Goal: Task Accomplishment & Management: Manage account settings

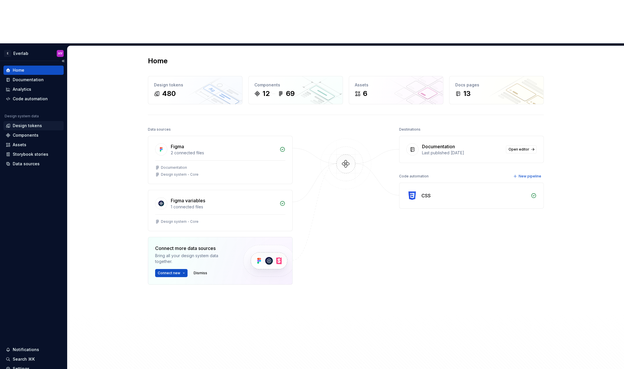
click at [34, 123] on div "Design tokens" at bounding box center [27, 126] width 29 height 6
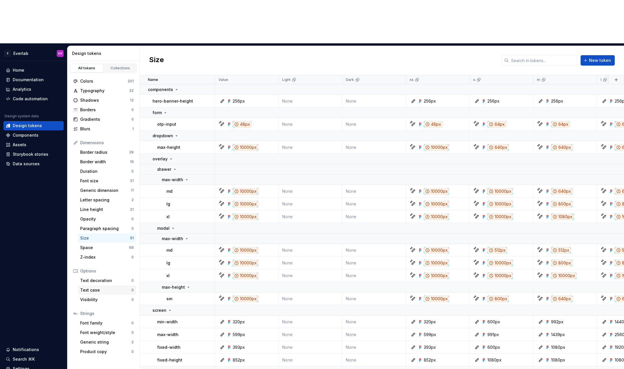
click at [117, 288] on div "Text case" at bounding box center [105, 291] width 51 height 6
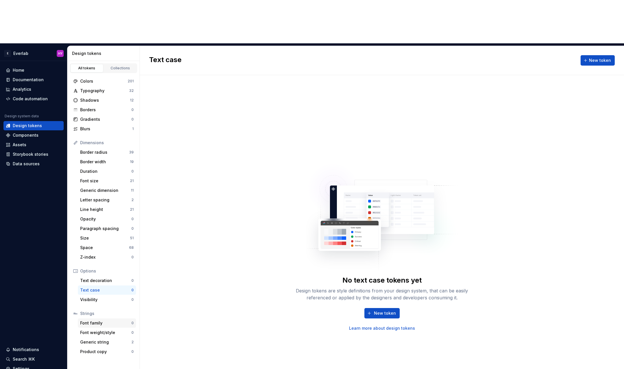
click at [106, 321] on div "Font family" at bounding box center [105, 324] width 51 height 6
click at [121, 88] on div "Typography" at bounding box center [104, 91] width 49 height 6
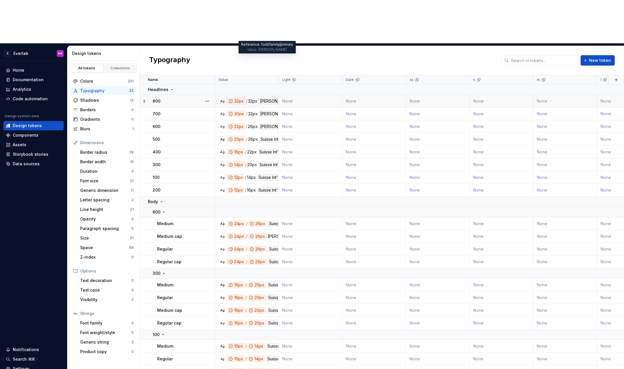
click at [264, 98] on div "[PERSON_NAME]" at bounding box center [275, 101] width 35 height 6
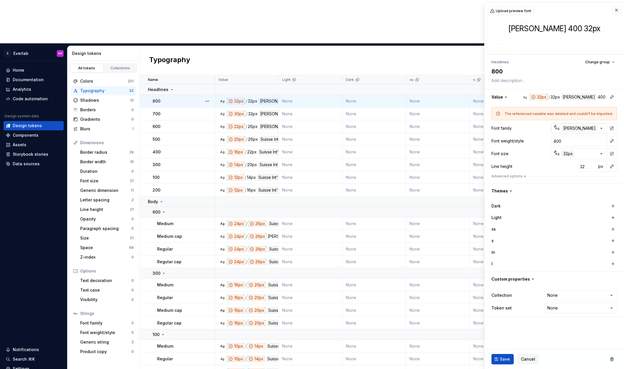
click at [570, 128] on div "[PERSON_NAME]" at bounding box center [579, 128] width 35 height 6
type textarea "*"
click at [617, 8] on button "button" at bounding box center [616, 10] width 8 height 8
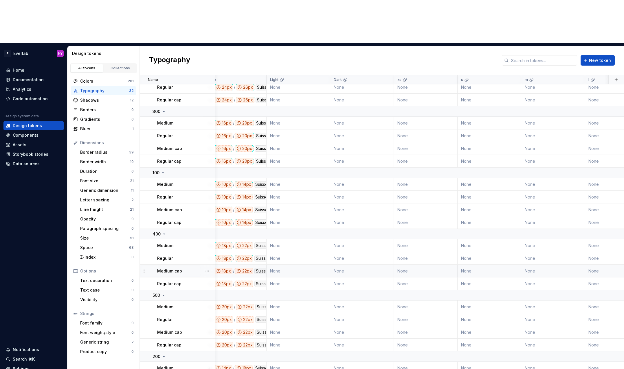
scroll to position [162, 0]
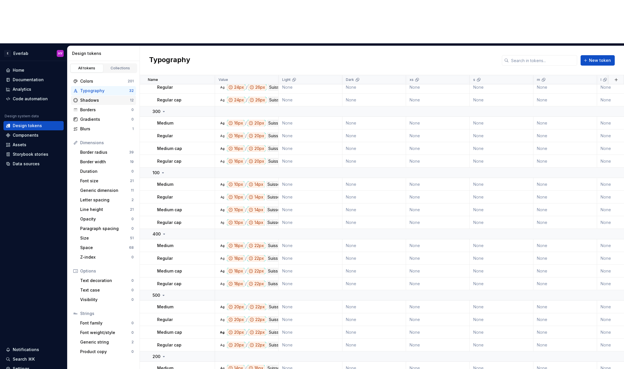
click at [103, 97] on div "Shadows" at bounding box center [105, 100] width 50 height 6
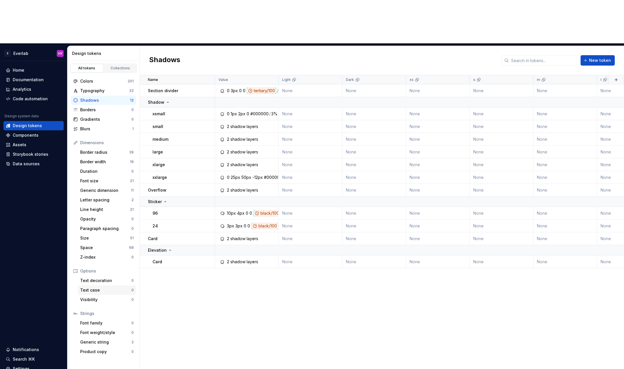
click at [104, 288] on div "Text case" at bounding box center [105, 291] width 51 height 6
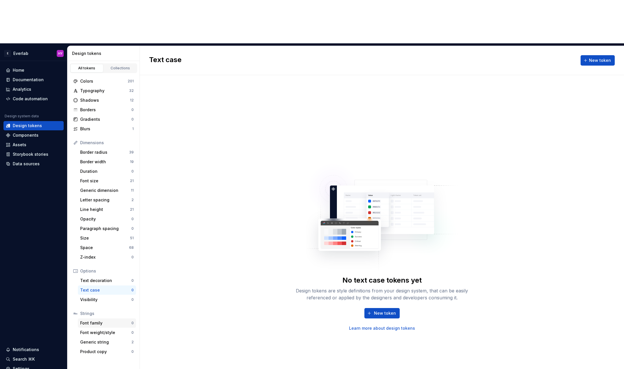
click at [105, 321] on div "Font family" at bounding box center [105, 324] width 51 height 6
click at [110, 97] on div "Shadows" at bounding box center [105, 100] width 50 height 6
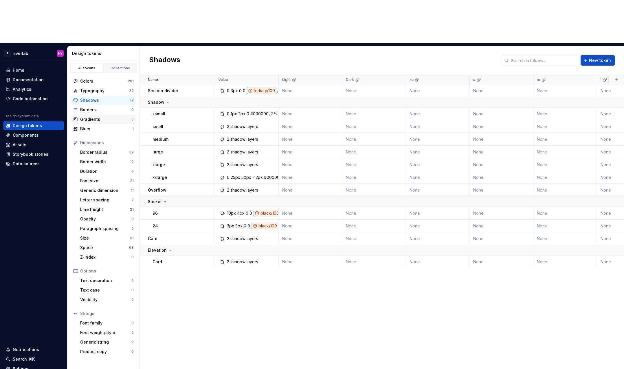
click at [108, 115] on div "Gradients 0" at bounding box center [103, 119] width 65 height 9
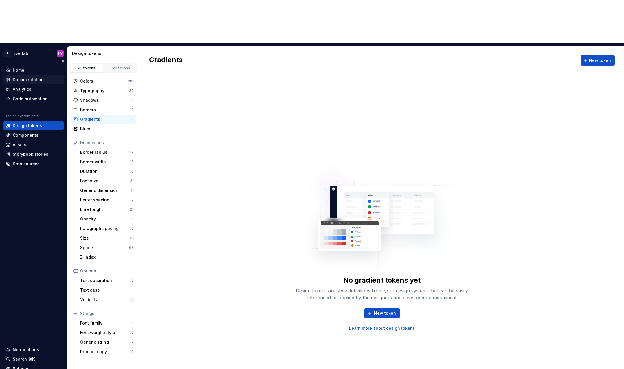
click at [41, 77] on div "Documentation" at bounding box center [28, 80] width 31 height 6
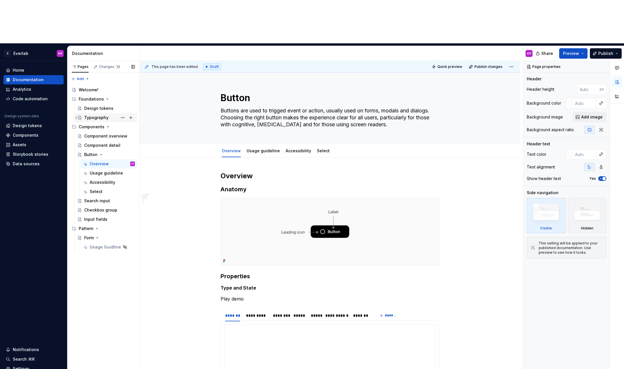
click at [104, 115] on div "Typography" at bounding box center [96, 118] width 24 height 6
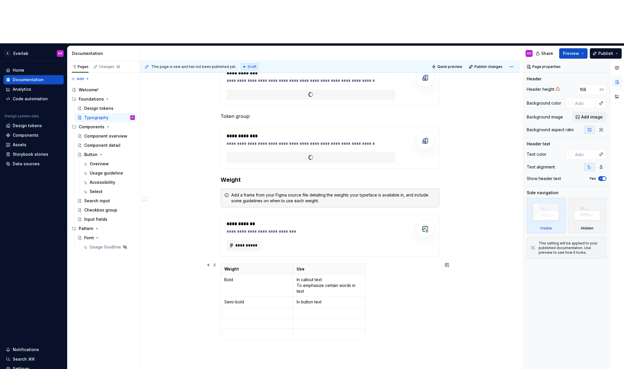
scroll to position [274, 0]
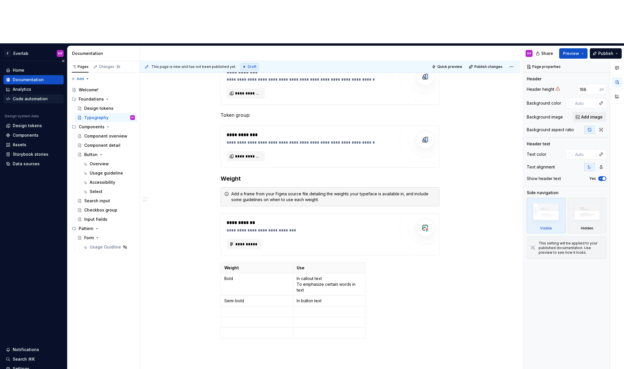
type textarea "*"
click at [40, 96] on div "Code automation" at bounding box center [30, 99] width 35 height 6
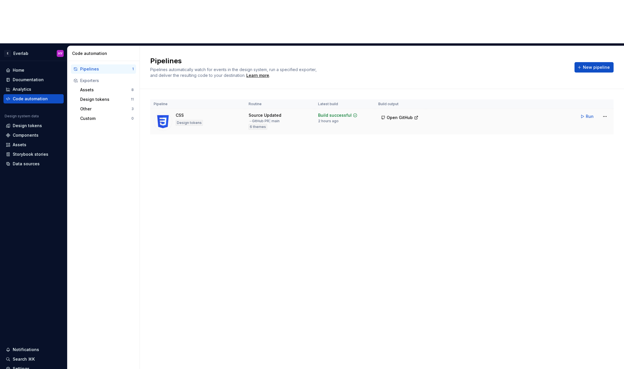
click at [562, 109] on tr "CSS Design tokens Source Updated → GitHub PR | main 6 themes Build successful 2…" at bounding box center [381, 122] width 463 height 26
click at [583, 111] on button "Run" at bounding box center [587, 116] width 20 height 10
click at [606, 71] on html "E Everlab HY Home Documentation Analytics Code automation Design system data De…" at bounding box center [312, 184] width 624 height 369
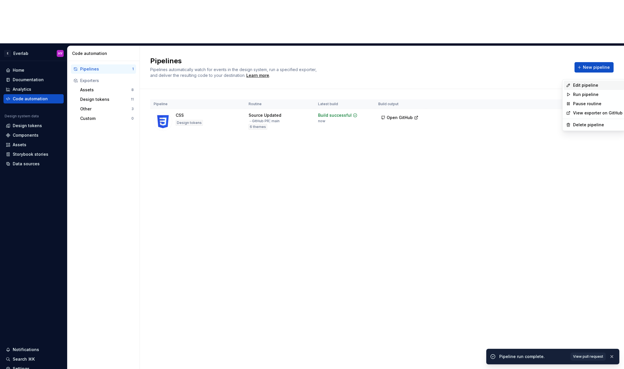
click at [589, 83] on div "Edit pipeline" at bounding box center [597, 85] width 49 height 6
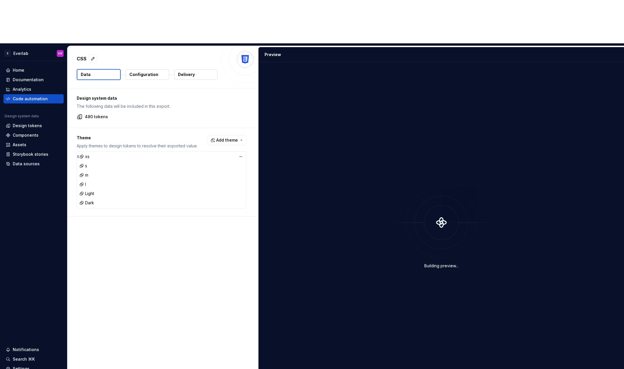
click at [98, 153] on div "xs" at bounding box center [161, 157] width 167 height 8
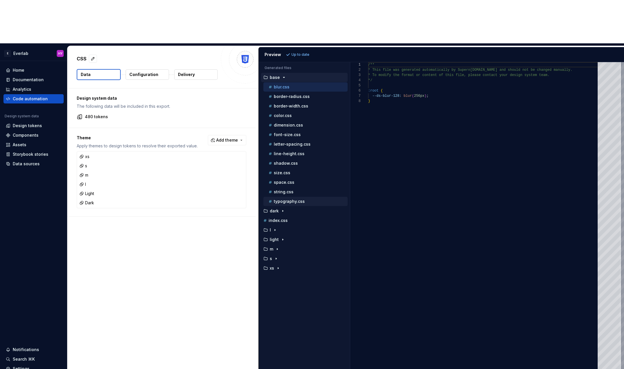
click at [299, 199] on p "typography.css" at bounding box center [289, 201] width 31 height 5
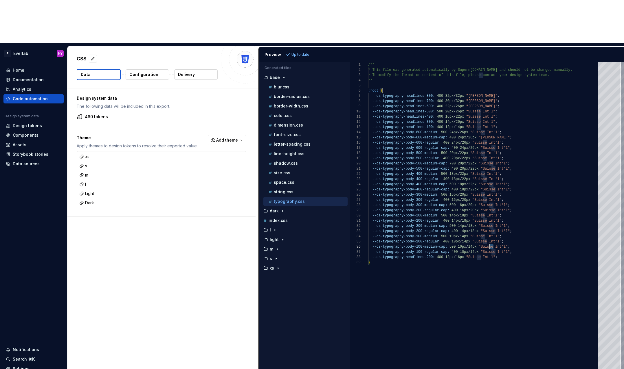
scroll to position [26, 121]
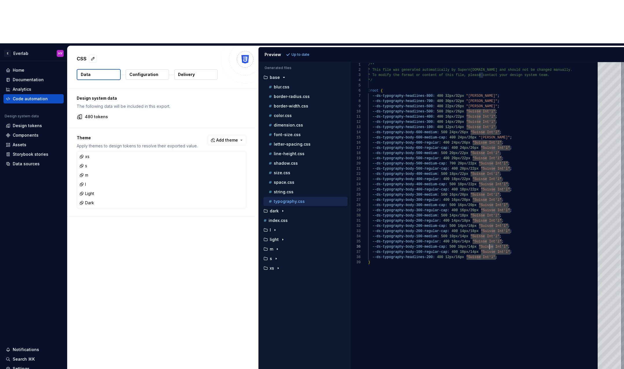
drag, startPoint x: 494, startPoint y: 205, endPoint x: 489, endPoint y: 202, distance: 5.5
click at [489, 202] on div "/** * This file was generated automatically by Supern [DOMAIN_NAME] and should …" at bounding box center [484, 237] width 233 height 351
type textarea "**********"
click at [520, 94] on div "/** * This file was generated automatically by Supern [DOMAIN_NAME] and should …" at bounding box center [484, 237] width 233 height 351
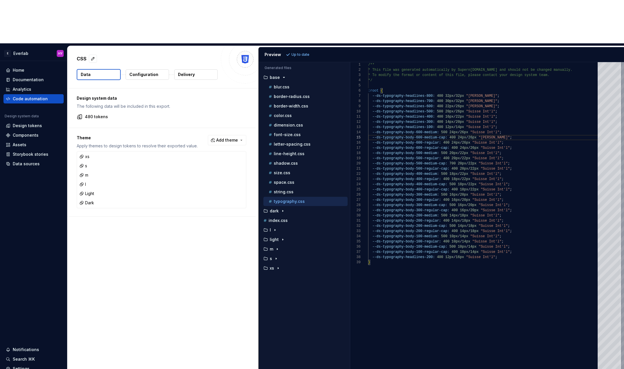
click at [291, 52] on p "Up to date" at bounding box center [300, 54] width 18 height 5
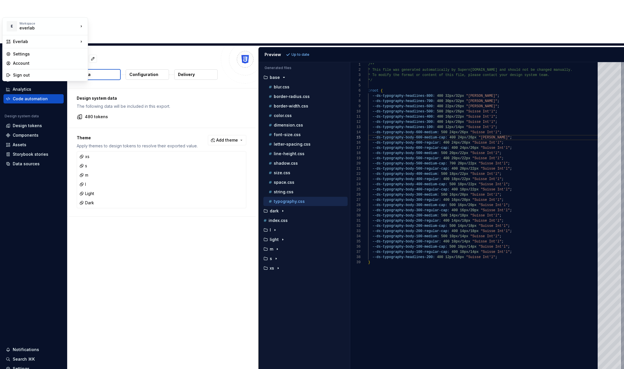
click at [21, 9] on html "E Everlab HY Home Documentation Analytics Code automation Design system data De…" at bounding box center [312, 184] width 624 height 369
click at [20, 42] on div "Everlab" at bounding box center [45, 42] width 65 height 6
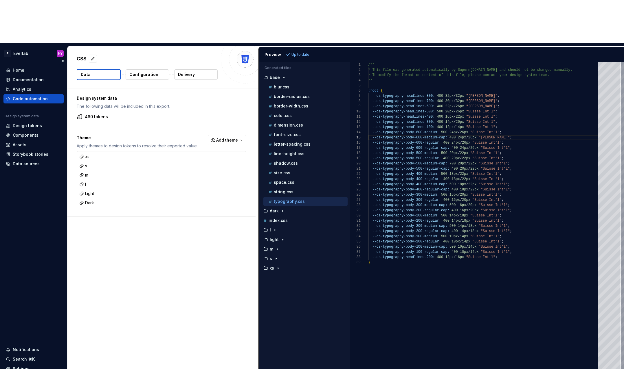
click at [39, 170] on html "E Everlab HY Home Documentation Analytics Code automation Design system data De…" at bounding box center [312, 184] width 624 height 369
click at [40, 161] on div "Data sources" at bounding box center [34, 164] width 56 height 6
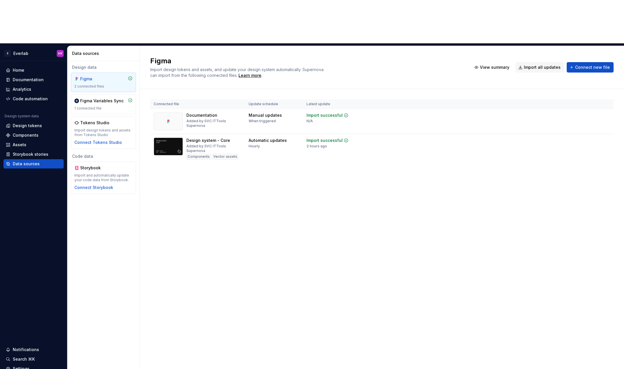
click at [244, 212] on div "Figma Import design tokens and assets, and update your design system automatica…" at bounding box center [382, 229] width 484 height 367
click at [578, 148] on div "Import updates" at bounding box center [583, 150] width 26 height 5
click at [571, 146] on button "Import updates" at bounding box center [581, 150] width 36 height 8
click at [40, 123] on div "Design tokens" at bounding box center [27, 126] width 29 height 6
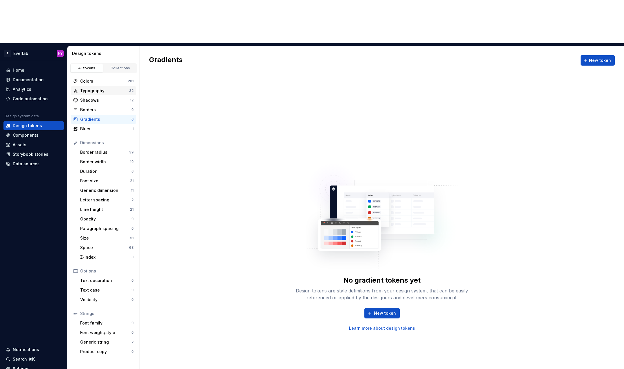
click at [98, 88] on div "Typography" at bounding box center [104, 91] width 49 height 6
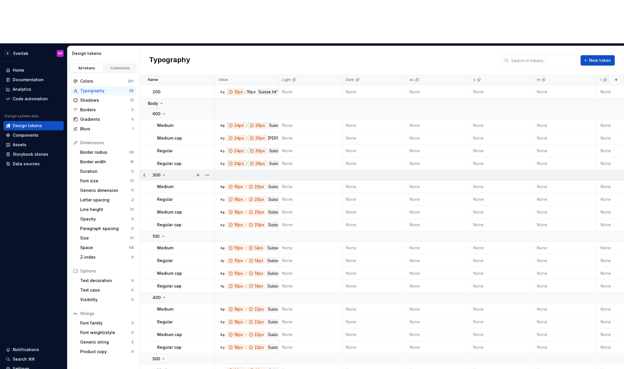
scroll to position [103, 0]
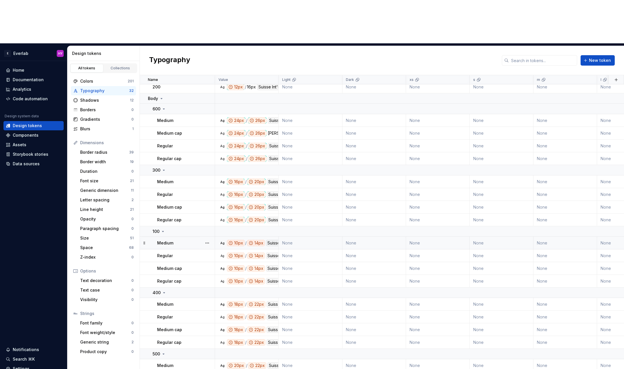
click at [264, 240] on div "14px" at bounding box center [256, 243] width 18 height 6
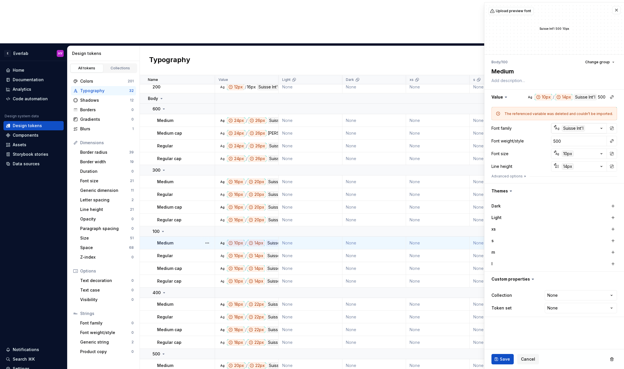
click at [576, 127] on div "Suisse Int'l" at bounding box center [573, 128] width 23 height 6
click at [601, 127] on html "E Everlab HY Home Documentation Analytics Code automation Design system data De…" at bounding box center [312, 184] width 624 height 369
click at [601, 127] on icon "button" at bounding box center [601, 129] width 6 height 6
click at [601, 127] on html "E Everlab HY Home Documentation Analytics Code automation Design system data De…" at bounding box center [312, 184] width 624 height 369
click at [610, 128] on button "button" at bounding box center [611, 128] width 8 height 8
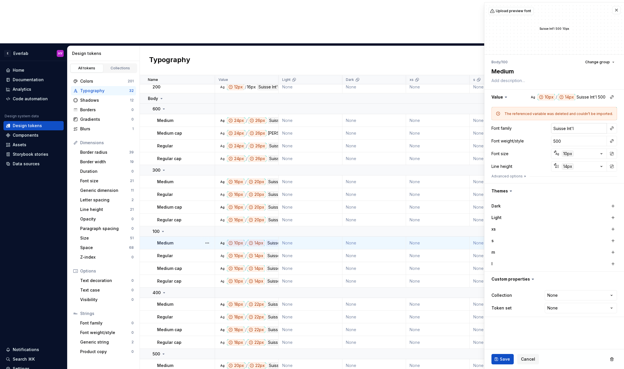
click at [590, 130] on input "Suisse Int'l" at bounding box center [579, 128] width 56 height 10
type textarea "*"
type input "S"
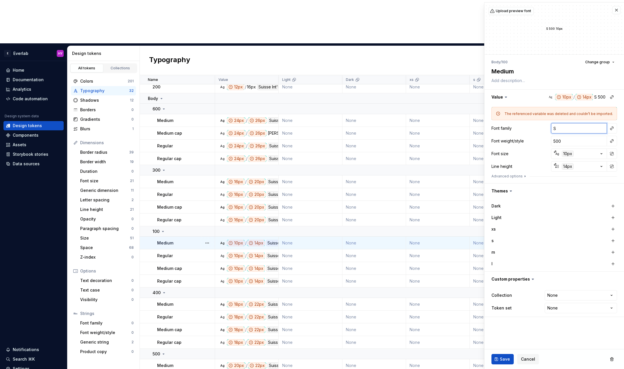
type textarea "*"
type input "Sa"
type textarea "*"
type input "Sas"
type textarea "*"
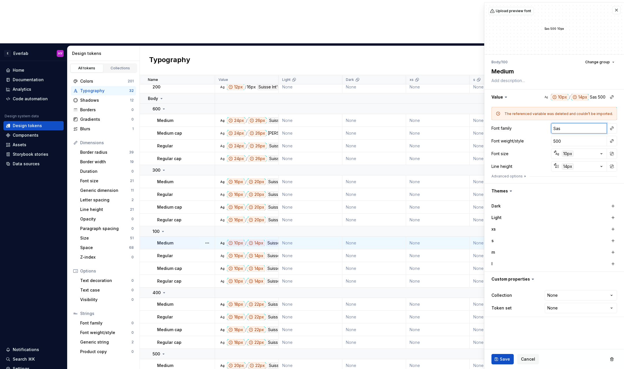
type input "Sa"
type textarea "*"
type input "Saa"
type textarea "*"
type input "Saan"
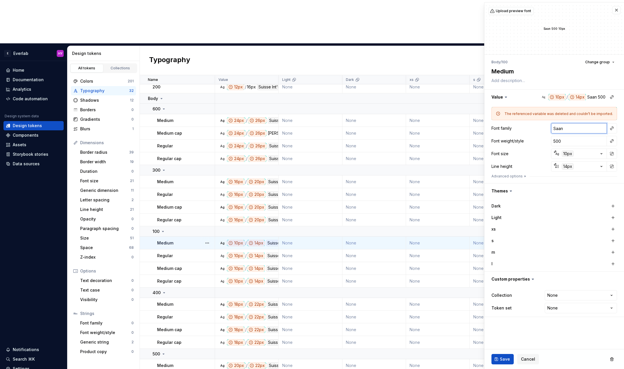
type textarea "*"
type input "Saans"
click at [502, 204] on div "Dark" at bounding box center [520, 206] width 58 height 6
click at [498, 229] on div "xs" at bounding box center [520, 230] width 58 height 6
click at [490, 229] on div "Dark Light xs s m l" at bounding box center [553, 235] width 139 height 73
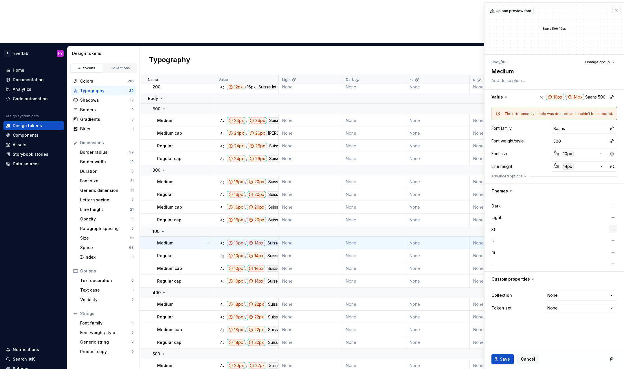
click at [615, 226] on button "button" at bounding box center [613, 229] width 8 height 8
click at [612, 240] on button "button" at bounding box center [613, 241] width 8 height 8
click at [612, 251] on button "button" at bounding box center [613, 252] width 8 height 8
click at [615, 264] on button "button" at bounding box center [613, 264] width 8 height 8
click at [611, 205] on button "button" at bounding box center [613, 206] width 8 height 8
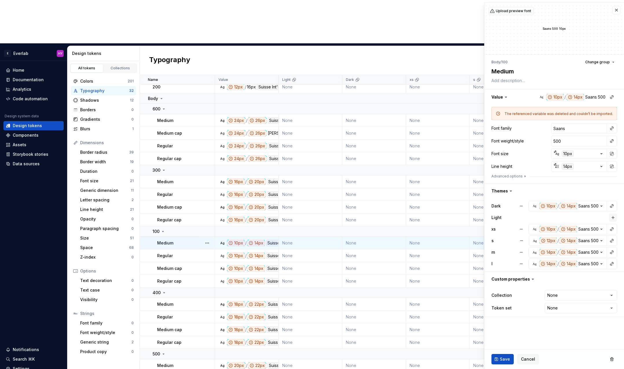
click at [612, 214] on button "button" at bounding box center [613, 218] width 8 height 8
click at [500, 357] on span "Save" at bounding box center [505, 360] width 10 height 6
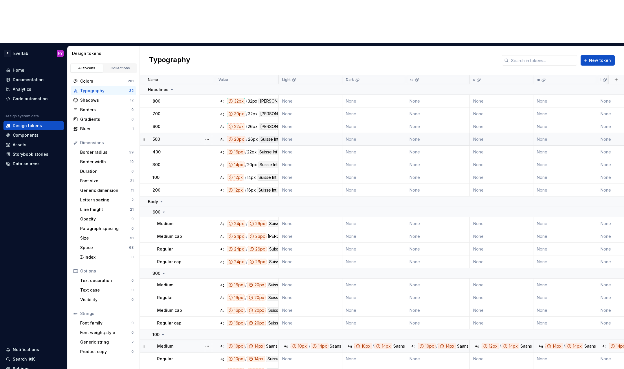
click at [265, 136] on div "Suisse Int'l" at bounding box center [270, 139] width 23 height 6
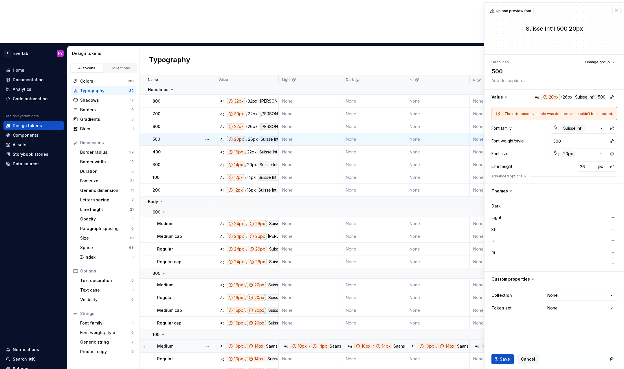
click at [603, 127] on icon "button" at bounding box center [601, 129] width 6 height 6
click at [603, 127] on html "E Everlab HY Home Documentation Analytics Code automation Design system data De…" at bounding box center [312, 184] width 624 height 369
click at [581, 96] on button "button" at bounding box center [553, 97] width 139 height 15
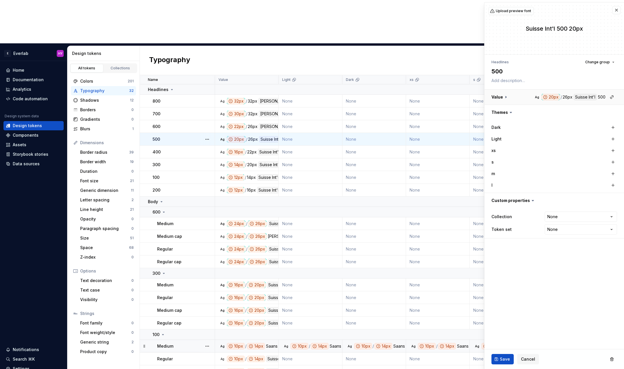
click at [581, 96] on button "button" at bounding box center [553, 97] width 139 height 15
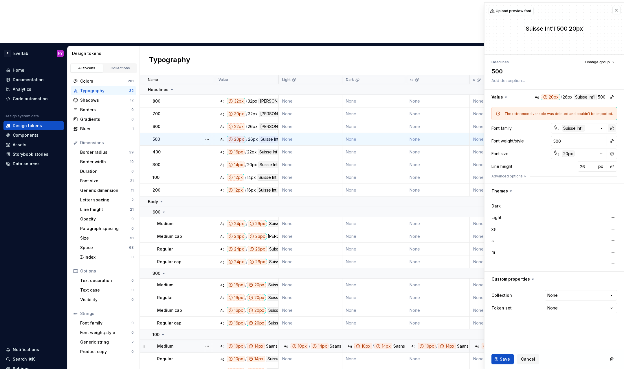
click at [610, 130] on button "button" at bounding box center [611, 128] width 8 height 8
click at [594, 129] on input "Suisse Int'l" at bounding box center [579, 128] width 56 height 10
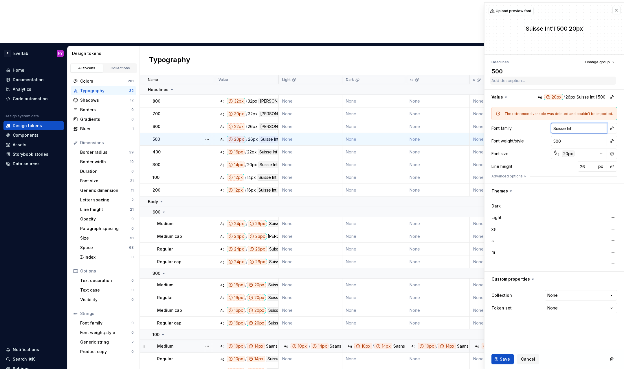
type textarea "*"
type input "S"
type textarea "*"
type input "Saans"
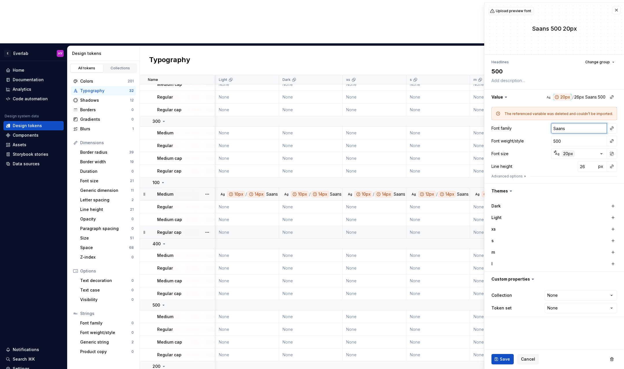
scroll to position [152, 0]
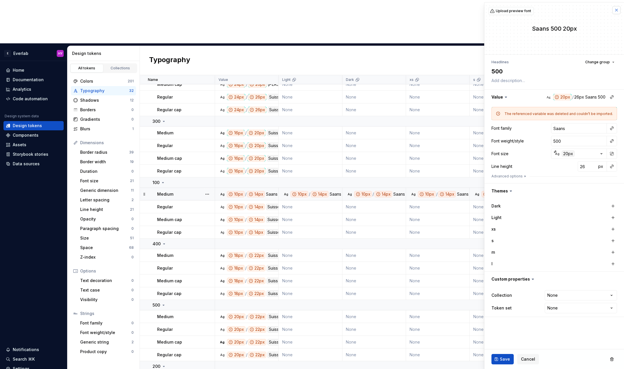
click at [618, 8] on button "button" at bounding box center [616, 10] width 8 height 8
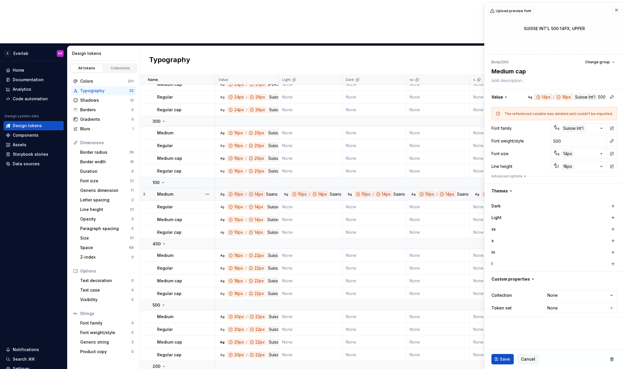
click at [448, 46] on div "Typography New token" at bounding box center [382, 60] width 484 height 29
click at [617, 8] on button "button" at bounding box center [616, 10] width 8 height 8
type textarea "*"
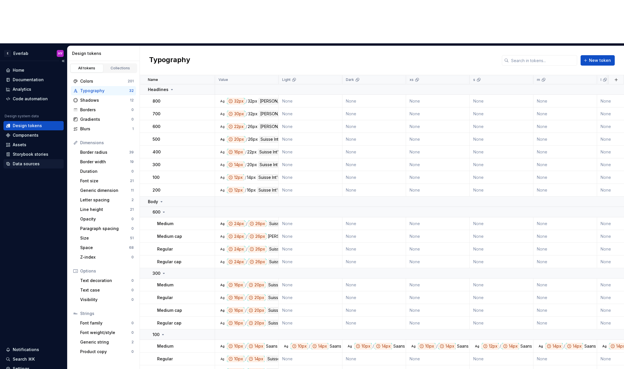
click at [28, 161] on div "Data sources" at bounding box center [26, 164] width 27 height 6
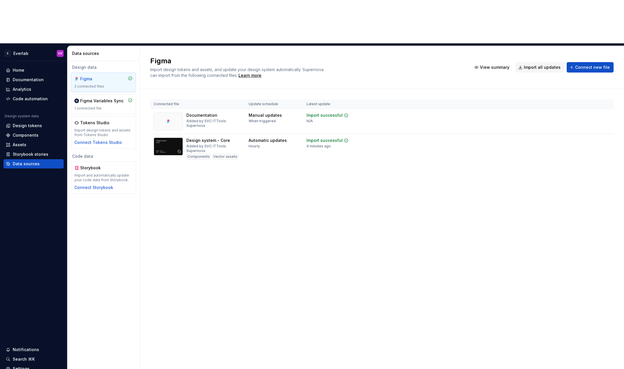
click at [211, 206] on div "Figma Import design tokens and assets, and update your design system automatica…" at bounding box center [382, 229] width 484 height 367
click at [273, 219] on div "Figma Import design tokens and assets, and update your design system automatica…" at bounding box center [382, 229] width 484 height 367
click at [101, 106] on div "1 connected file" at bounding box center [103, 108] width 58 height 5
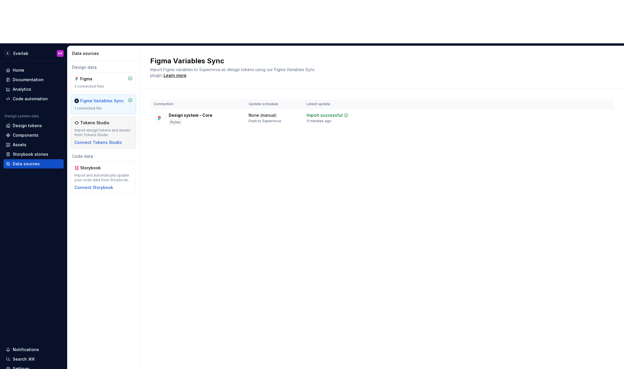
click at [120, 128] on div "Import design tokens and assets from Tokens Studio" at bounding box center [103, 132] width 58 height 9
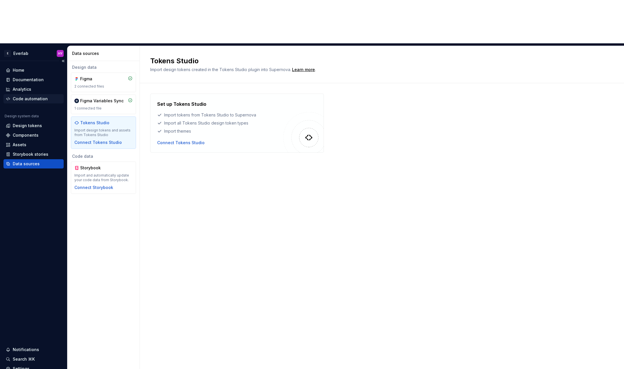
click at [37, 96] on div "Code automation" at bounding box center [30, 99] width 35 height 6
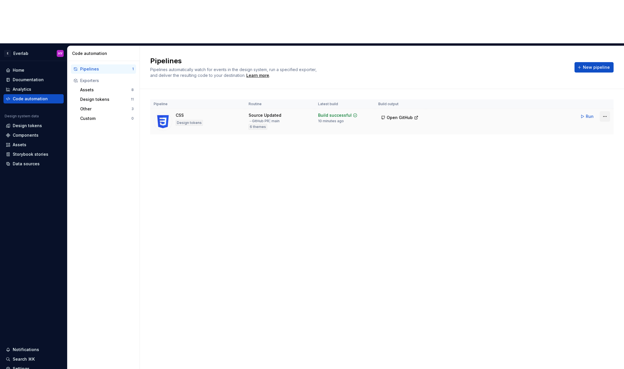
click at [605, 72] on html "E Everlab HY Home Documentation Analytics Code automation Design system data De…" at bounding box center [312, 184] width 624 height 369
click at [589, 84] on div "Edit pipeline" at bounding box center [597, 85] width 49 height 6
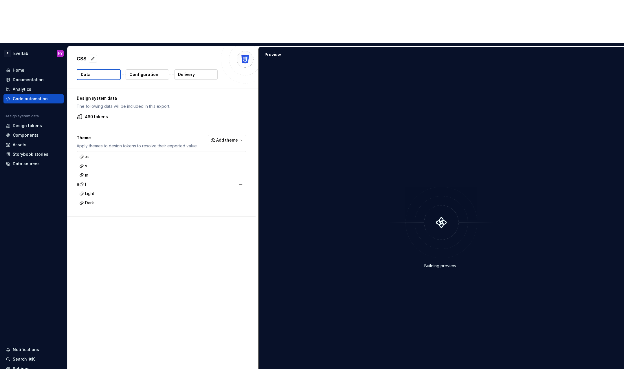
click at [85, 181] on div "l" at bounding box center [161, 185] width 167 height 8
click at [89, 181] on div "l" at bounding box center [161, 185] width 167 height 8
click at [90, 181] on div "l" at bounding box center [161, 185] width 167 height 8
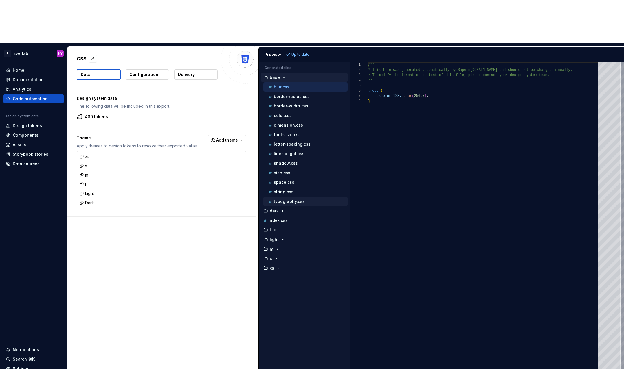
click at [296, 199] on p "typography.css" at bounding box center [289, 201] width 31 height 5
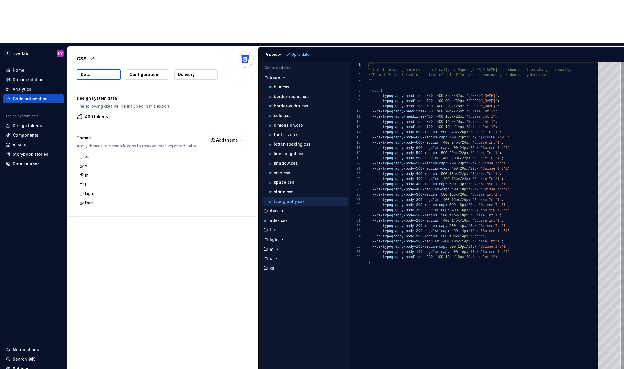
scroll to position [52, 0]
type textarea "**********"
drag, startPoint x: 491, startPoint y: 193, endPoint x: 378, endPoint y: 195, distance: 113.4
click at [378, 196] on div "/** * This file was generated automatically by Supern [DOMAIN_NAME] and should …" at bounding box center [484, 237] width 233 height 351
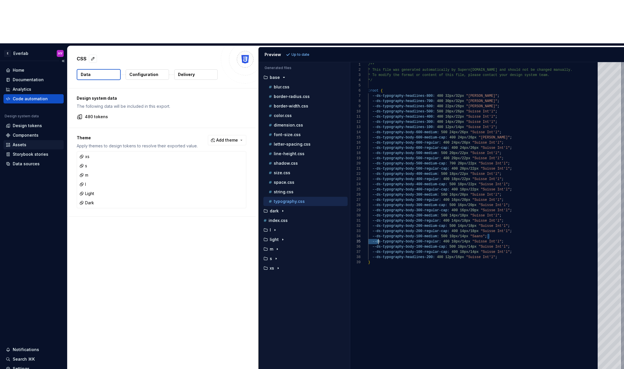
click at [22, 142] on div "Assets" at bounding box center [20, 145] width 14 height 6
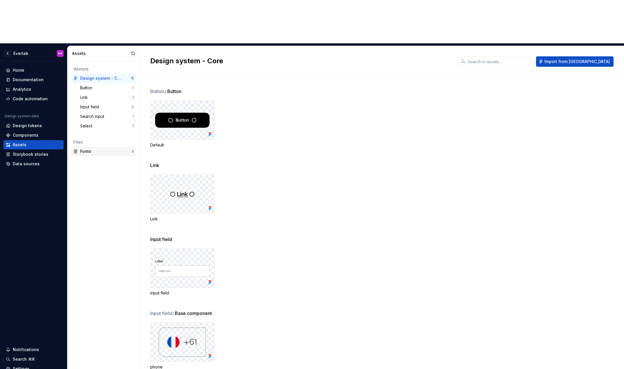
click at [91, 149] on div "Fonts" at bounding box center [105, 152] width 51 height 6
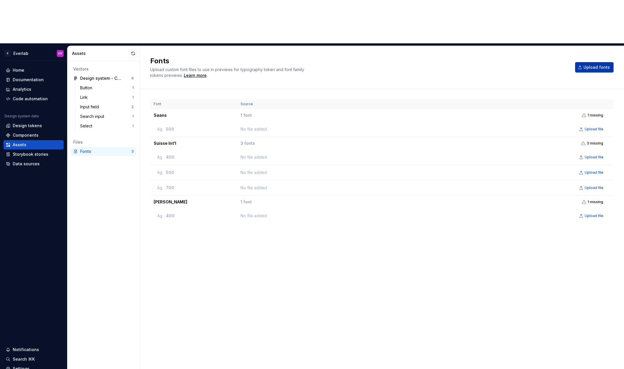
click at [594, 65] on span "Upload fonts" at bounding box center [596, 68] width 26 height 6
